Goal: Task Accomplishment & Management: Manage account settings

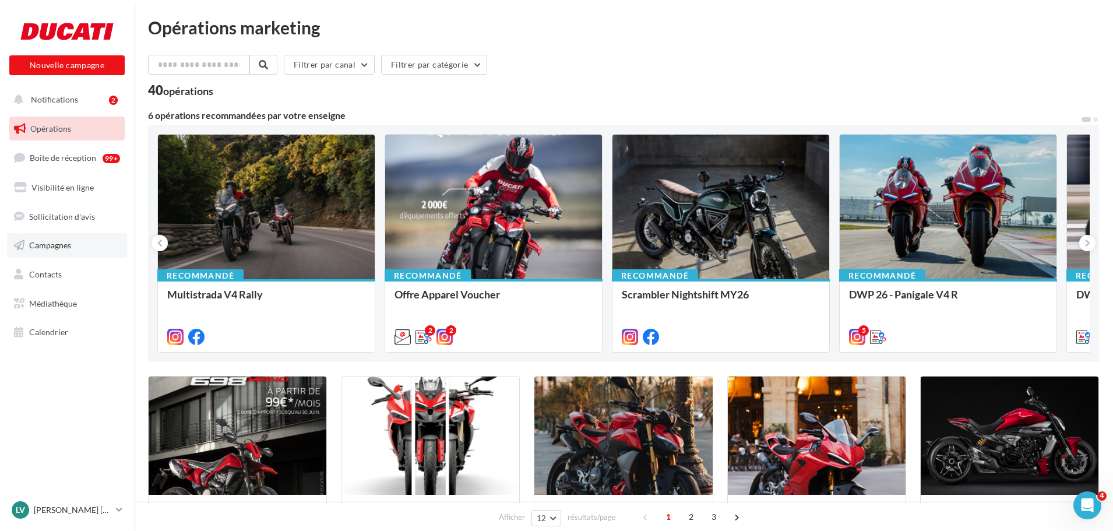
click at [57, 246] on span "Campagnes" at bounding box center [50, 245] width 42 height 10
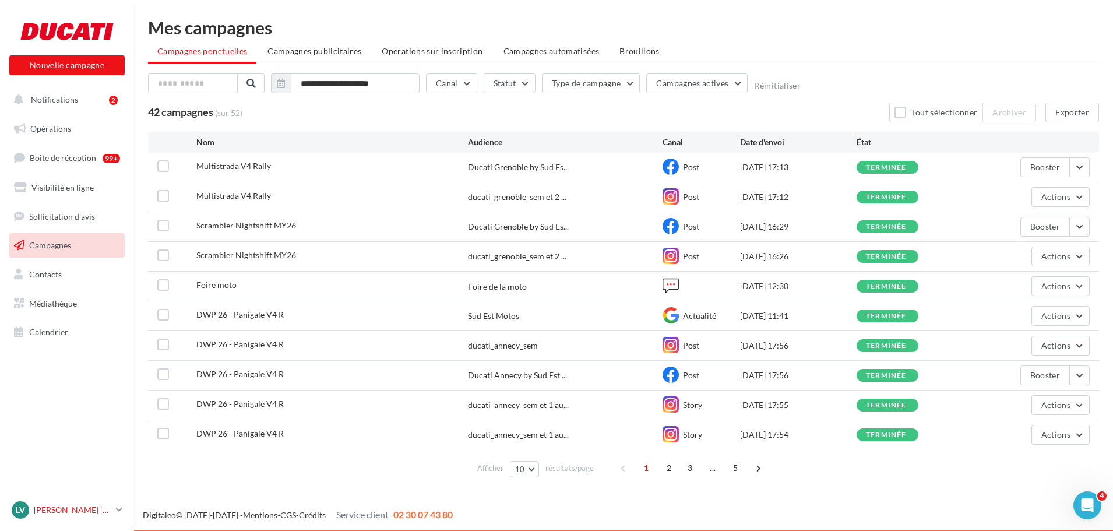
click at [104, 510] on p "[PERSON_NAME] [PERSON_NAME]" at bounding box center [72, 510] width 77 height 12
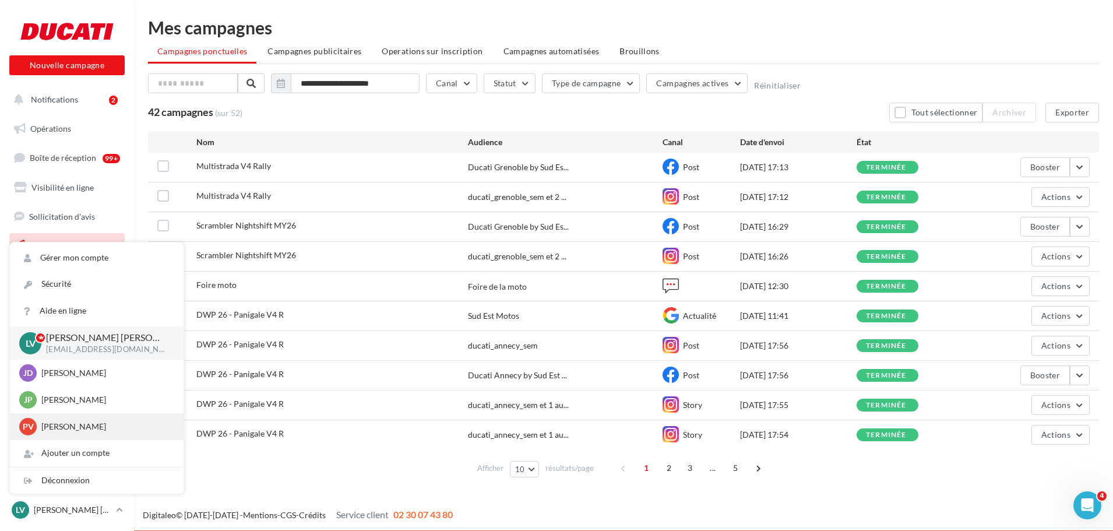
click at [80, 428] on p "Pierre VANARET" at bounding box center [105, 427] width 128 height 12
